Goal: Transaction & Acquisition: Purchase product/service

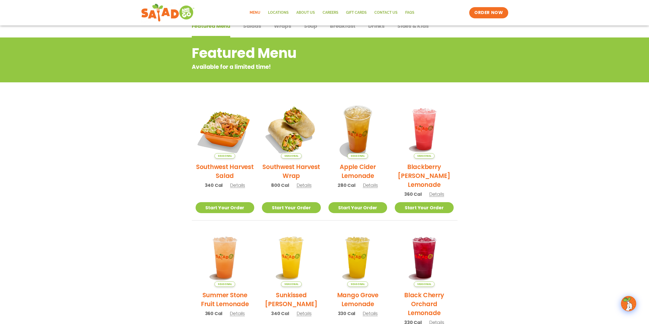
scroll to position [29, 0]
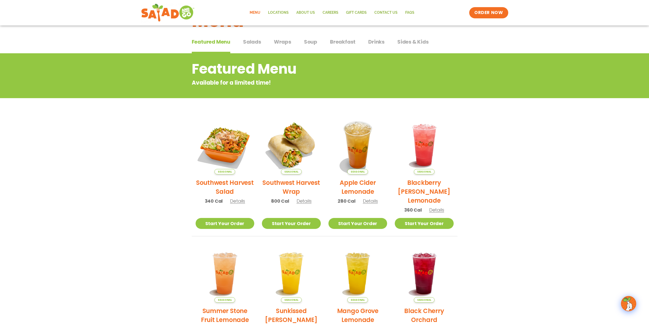
click at [254, 43] on span "Salads" at bounding box center [252, 42] width 18 height 8
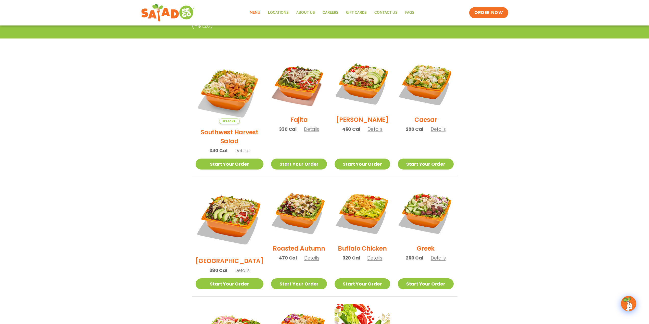
scroll to position [105, 0]
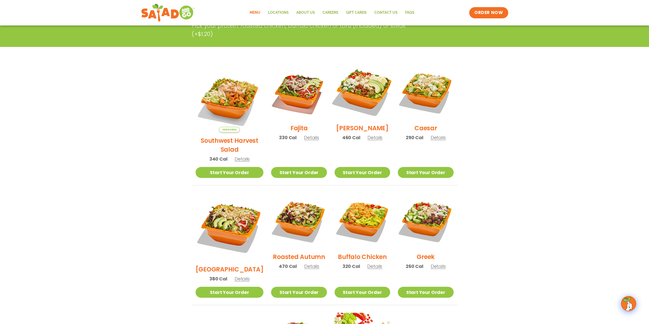
click at [357, 94] on img at bounding box center [362, 91] width 65 height 65
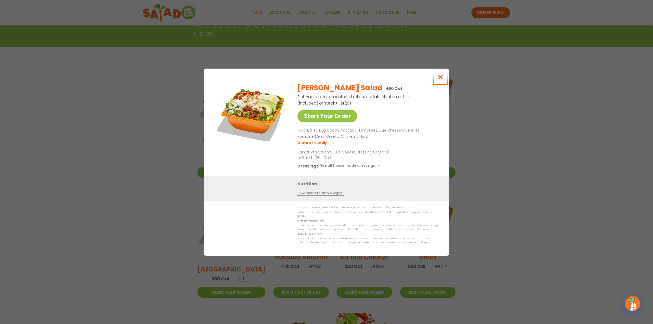
click at [439, 79] on icon "Close modal" at bounding box center [440, 76] width 6 height 5
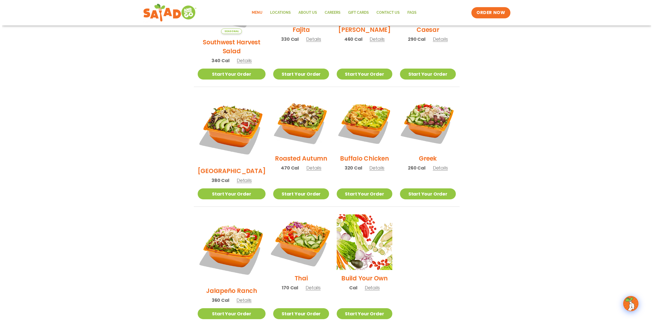
scroll to position [207, 0]
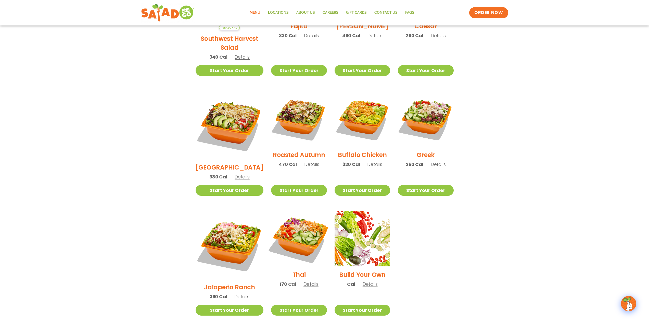
click at [295, 219] on img at bounding box center [298, 238] width 65 height 65
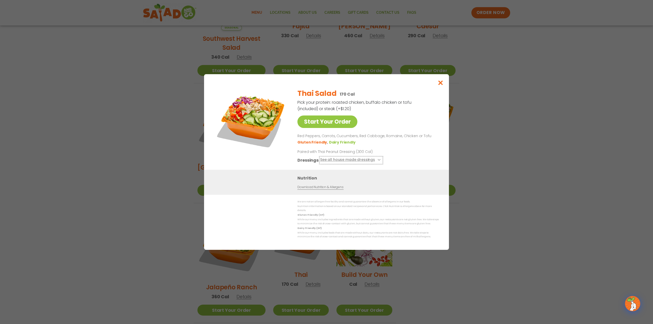
click at [376, 160] on button "See all house made dressings" at bounding box center [351, 160] width 62 height 6
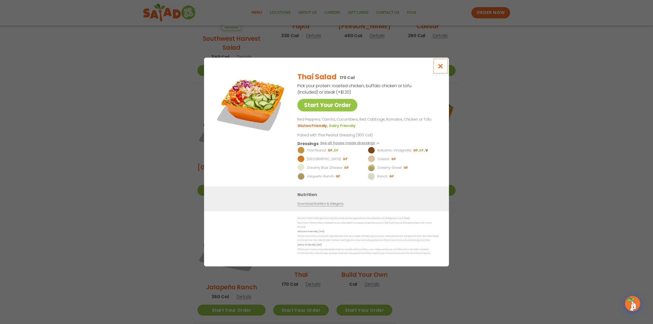
click at [440, 68] on icon "Close modal" at bounding box center [440, 66] width 6 height 5
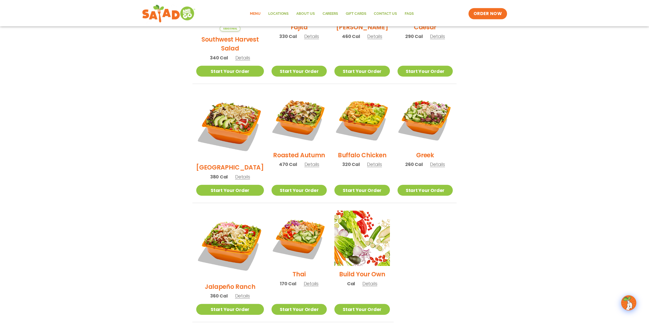
scroll to position [178, 0]
